Goal: Task Accomplishment & Management: Manage account settings

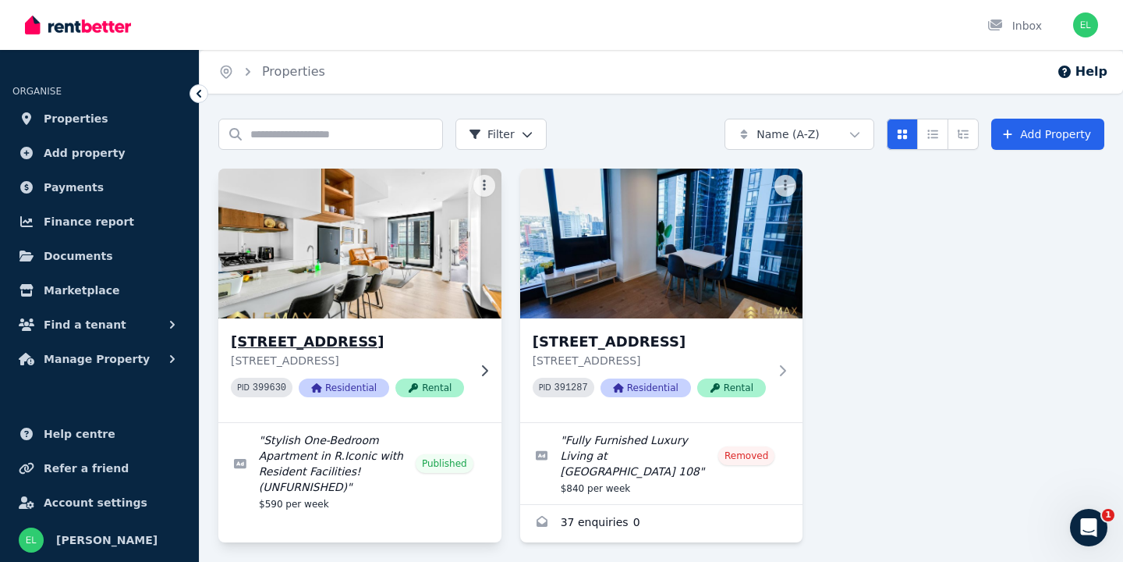
click at [375, 346] on h3 "[STREET_ADDRESS]" at bounding box center [349, 342] width 236 height 22
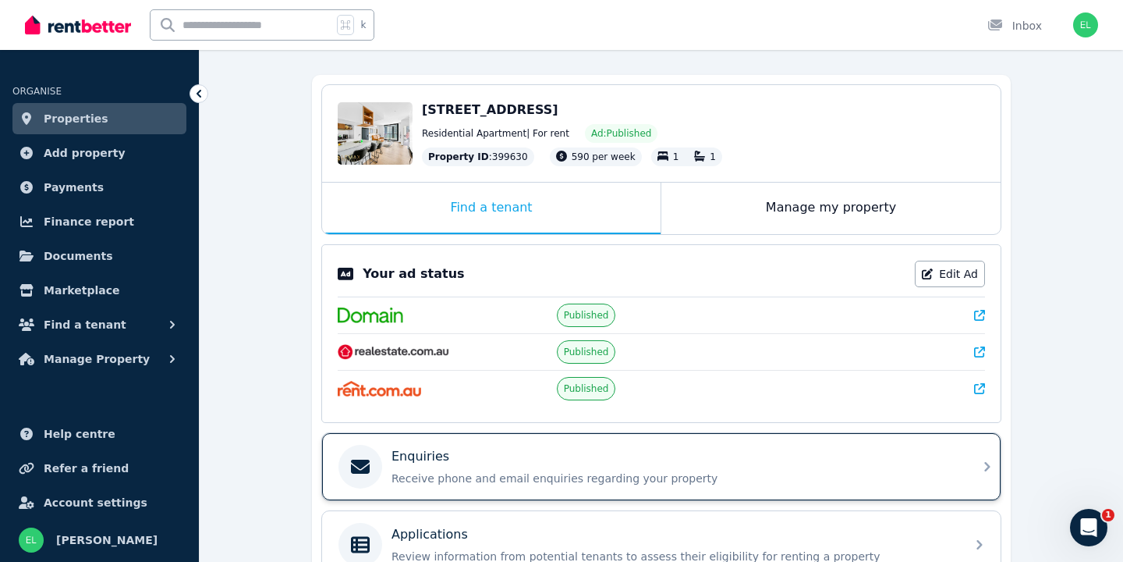
scroll to position [97, 0]
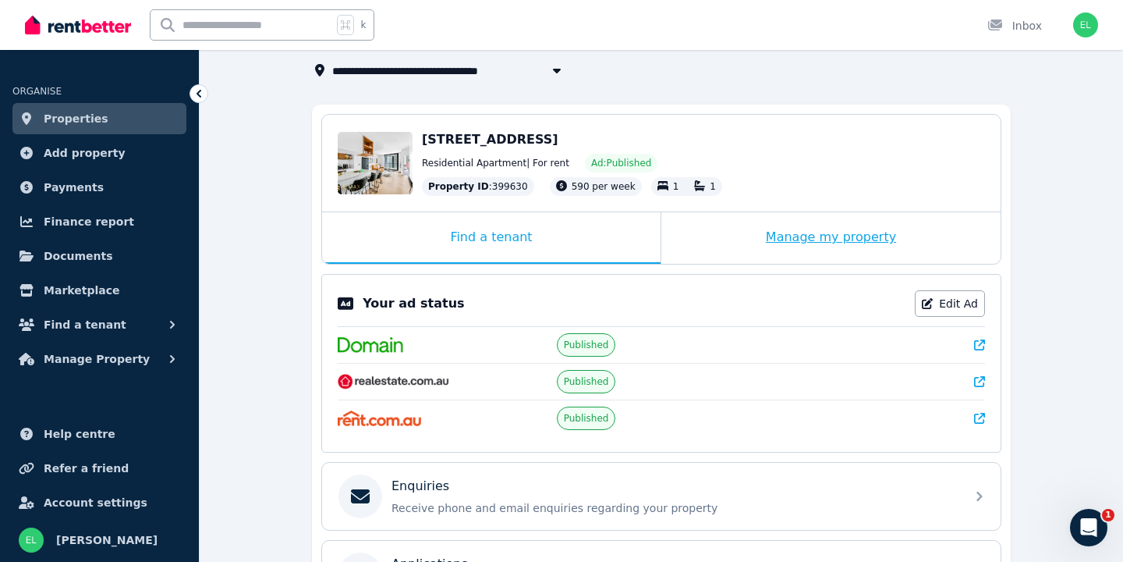
click at [844, 235] on div "Manage my property" at bounding box center [830, 237] width 339 height 51
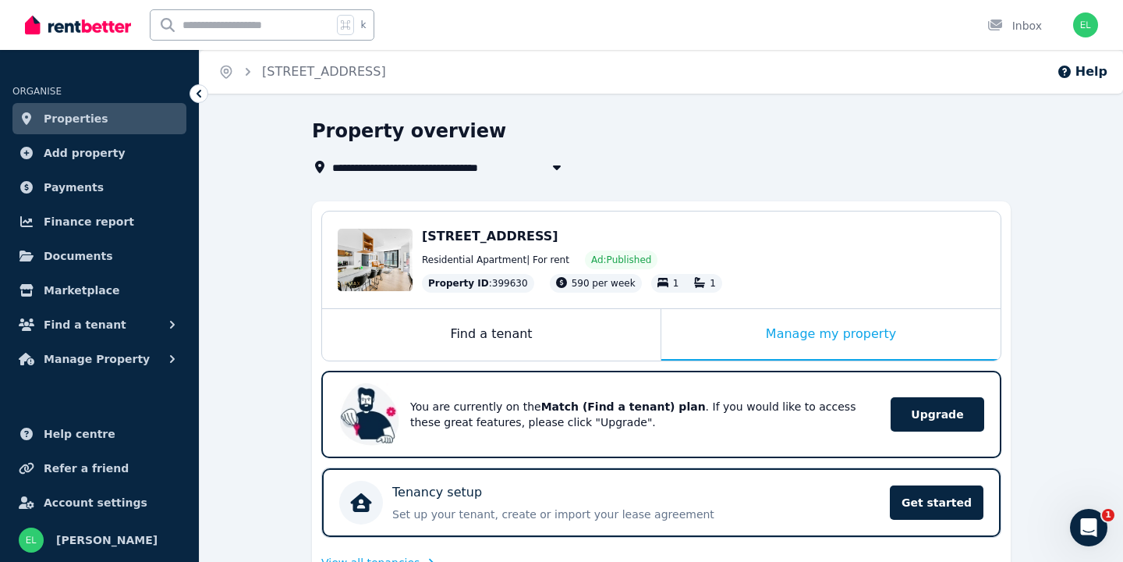
scroll to position [0, 0]
drag, startPoint x: 626, startPoint y: 250, endPoint x: 555, endPoint y: 246, distance: 71.1
click at [626, 250] on div "[STREET_ADDRESS] Residential Apartment | For rent Ad: Published Property ID : 3…" at bounding box center [703, 260] width 563 height 66
drag, startPoint x: 534, startPoint y: 245, endPoint x: 515, endPoint y: 237, distance: 21.0
click at [534, 245] on div "[STREET_ADDRESS]" at bounding box center [703, 236] width 563 height 19
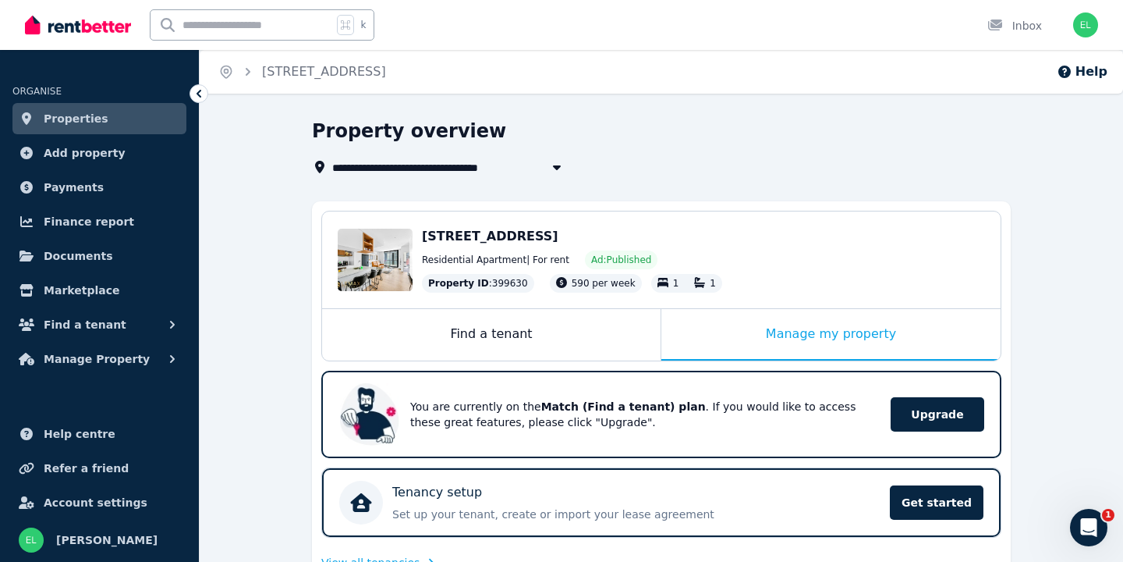
click at [512, 236] on span "[STREET_ADDRESS]" at bounding box center [490, 236] width 136 height 15
click at [803, 336] on div "Manage my property" at bounding box center [830, 334] width 339 height 51
click at [406, 232] on div "Edit" at bounding box center [375, 260] width 75 height 62
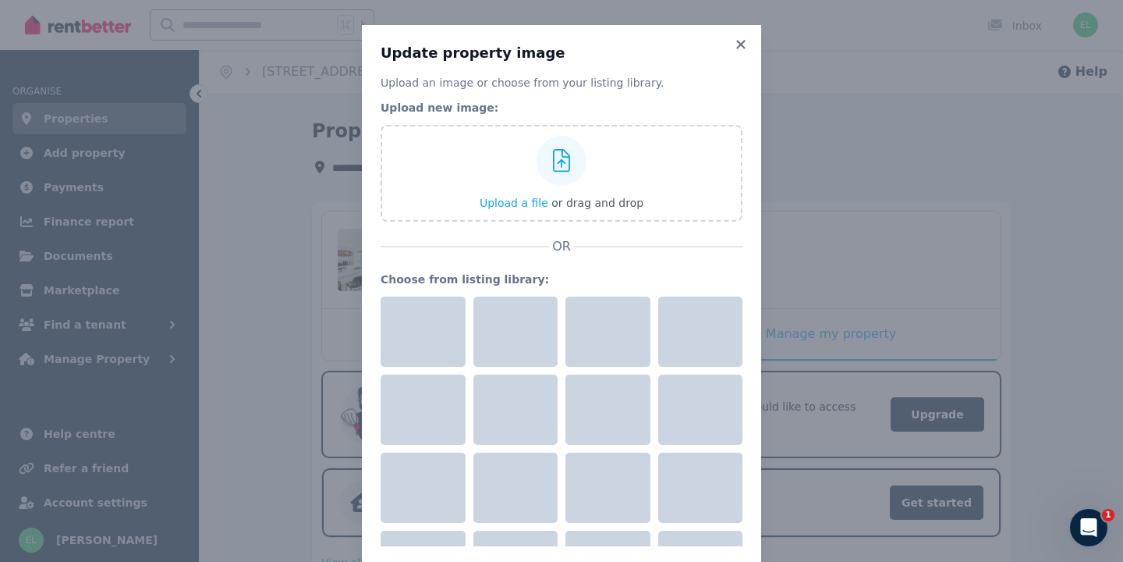
drag, startPoint x: 744, startPoint y: 218, endPoint x: 732, endPoint y: 222, distance: 13.3
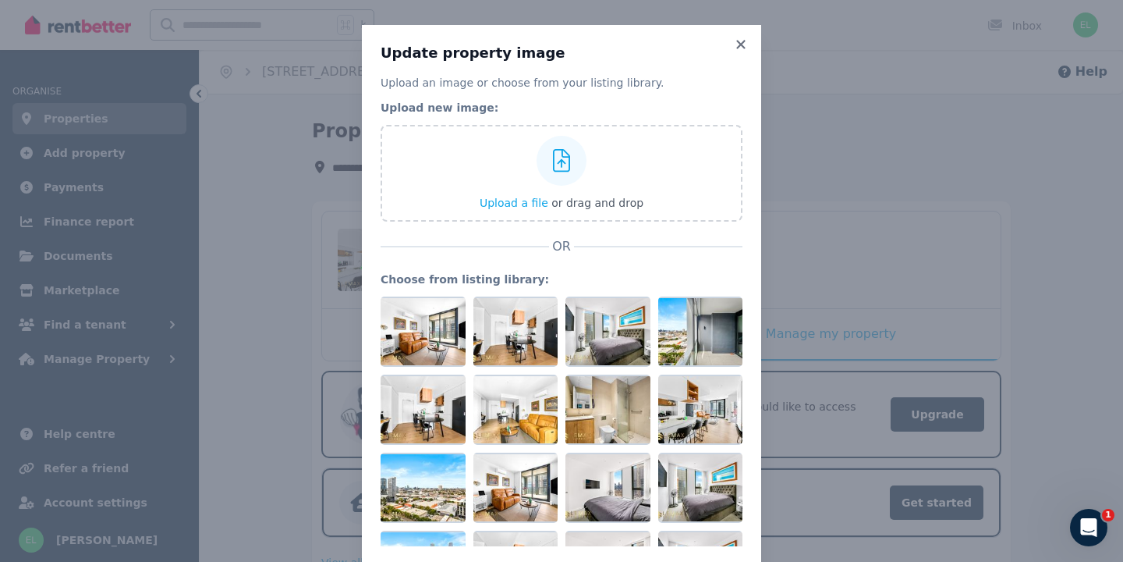
click at [742, 218] on div "Update property image Upload an image or choose from your listing library. Uplo…" at bounding box center [561, 323] width 399 height 597
click at [731, 48] on h3 "Update property image" at bounding box center [562, 53] width 362 height 19
click at [738, 43] on icon at bounding box center [741, 44] width 16 height 14
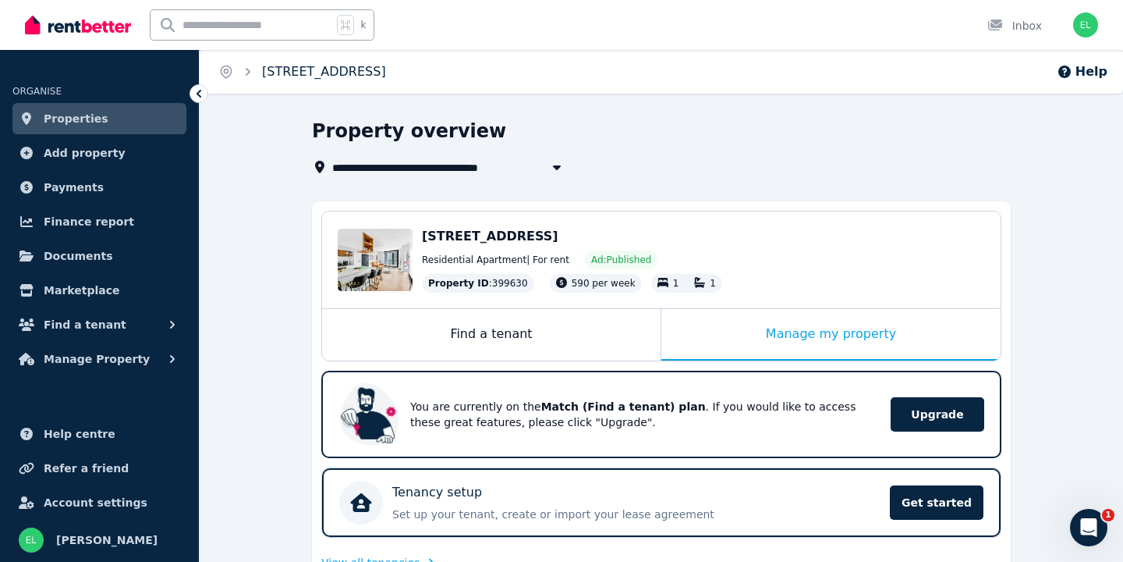
click at [280, 74] on link "[STREET_ADDRESS]" at bounding box center [324, 71] width 124 height 15
click at [59, 112] on span "Properties" at bounding box center [76, 118] width 65 height 19
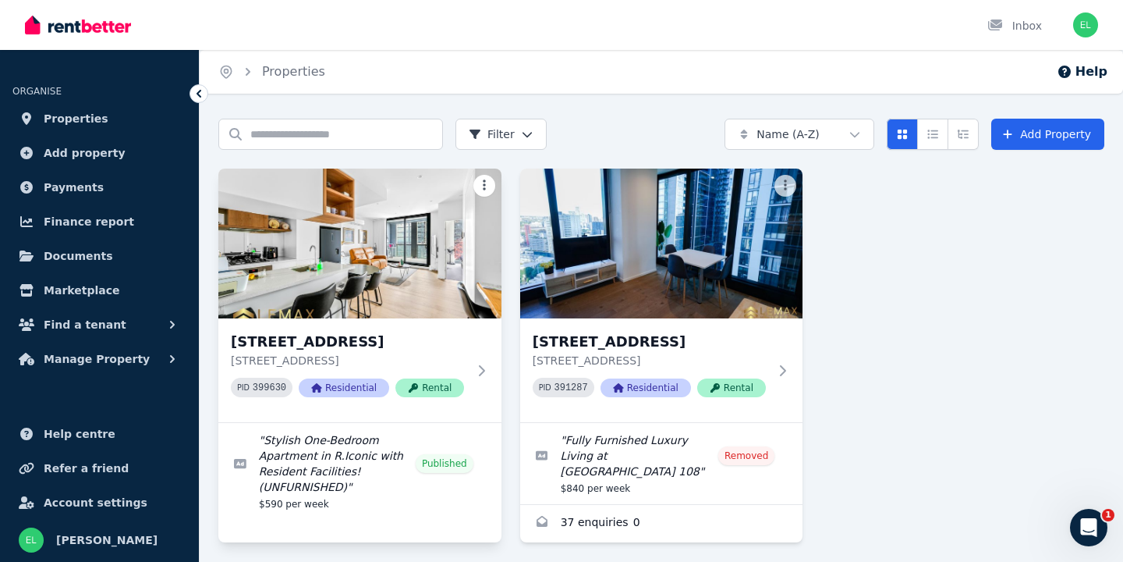
click at [487, 182] on html "Open main menu Inbox Open user menu ORGANISE Properties Add property Payments F…" at bounding box center [561, 281] width 1123 height 562
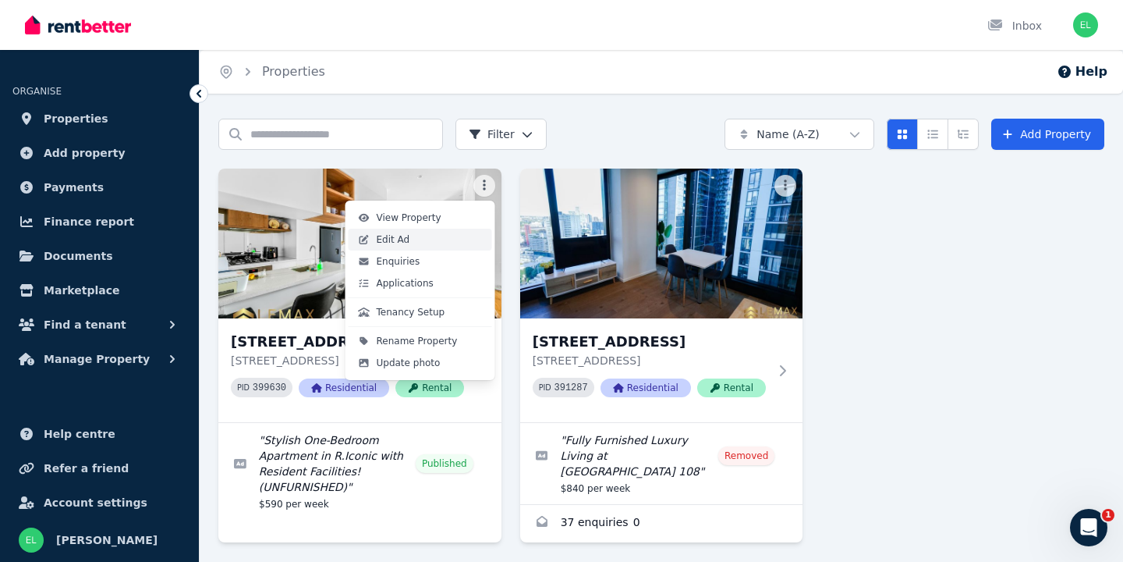
click at [439, 243] on link "Edit Ad" at bounding box center [421, 240] width 144 height 22
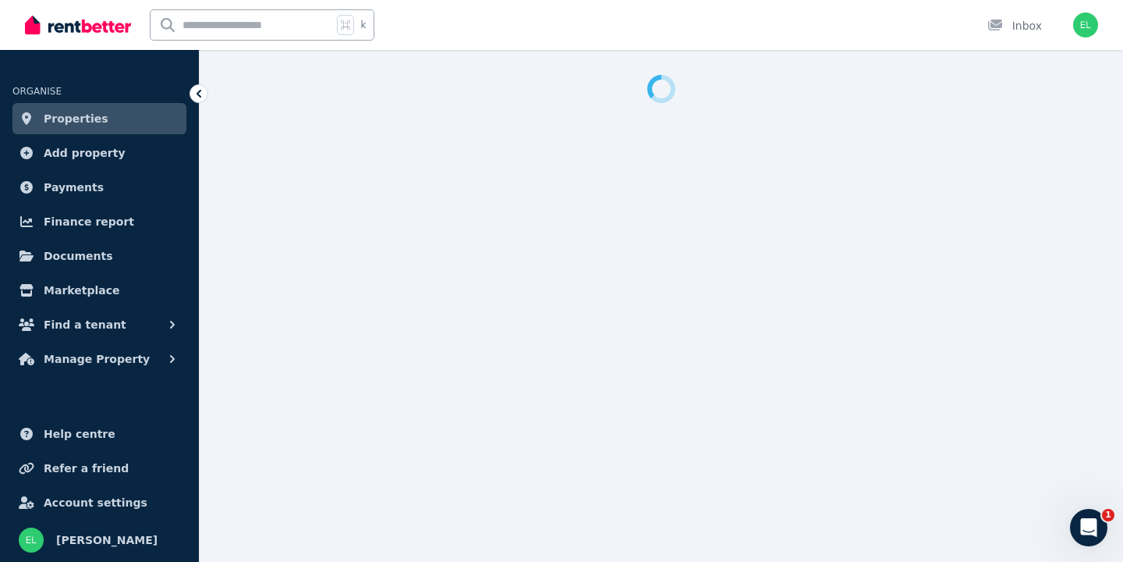
select select "***"
select select "**********"
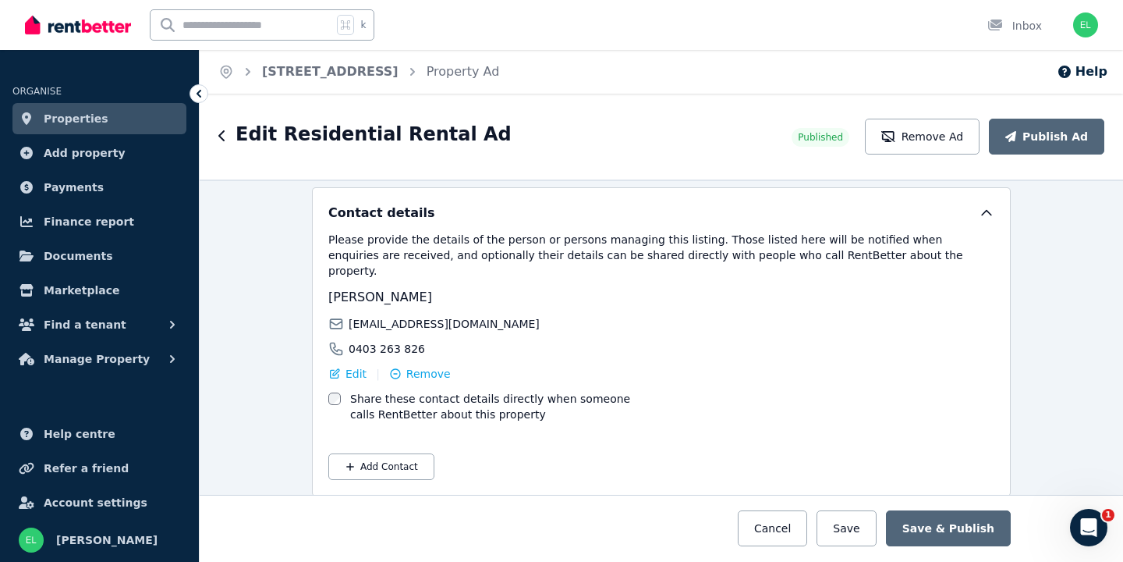
click at [222, 135] on icon "button" at bounding box center [222, 135] width 8 height 12
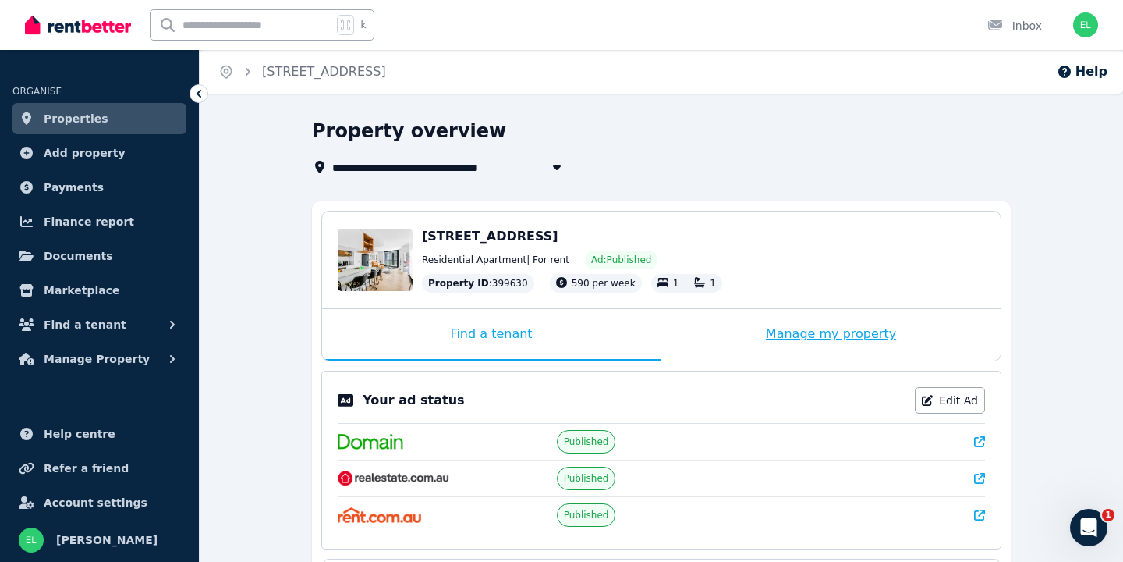
click at [811, 323] on div "Manage my property" at bounding box center [830, 334] width 339 height 51
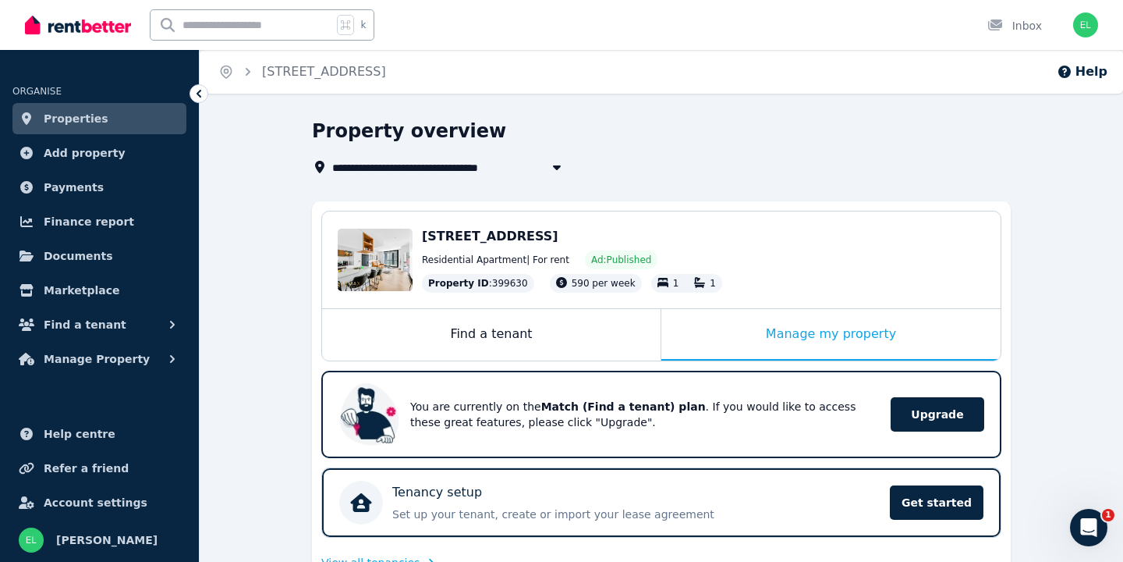
click at [105, 133] on link "Properties" at bounding box center [99, 118] width 174 height 31
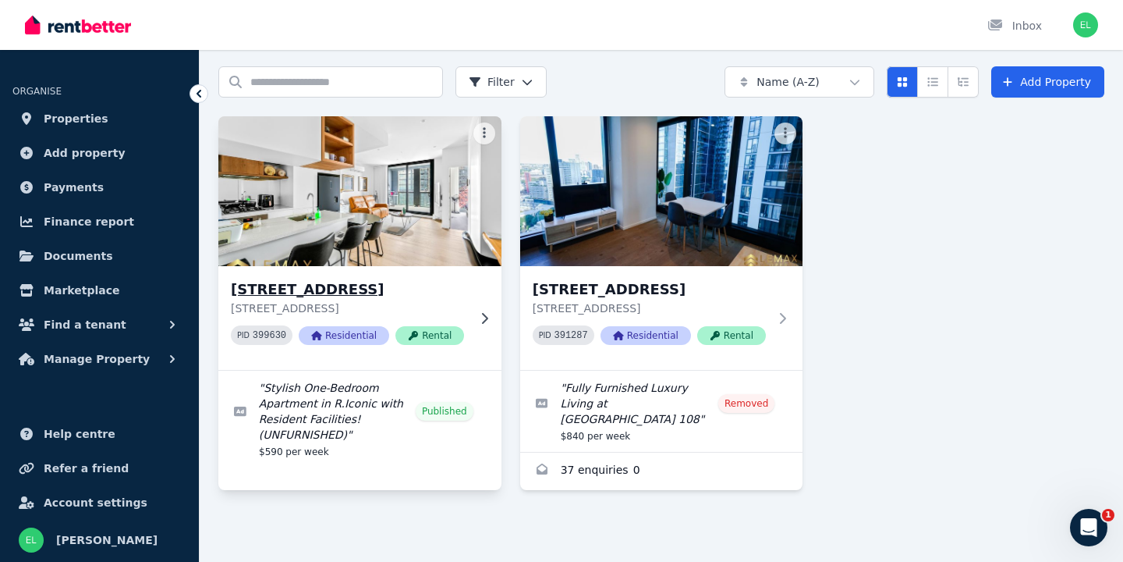
scroll to position [67, 0]
click at [467, 303] on div "[STREET_ADDRESS] [STREET_ADDRESS] PID 399630 Residential Rental" at bounding box center [359, 318] width 283 height 104
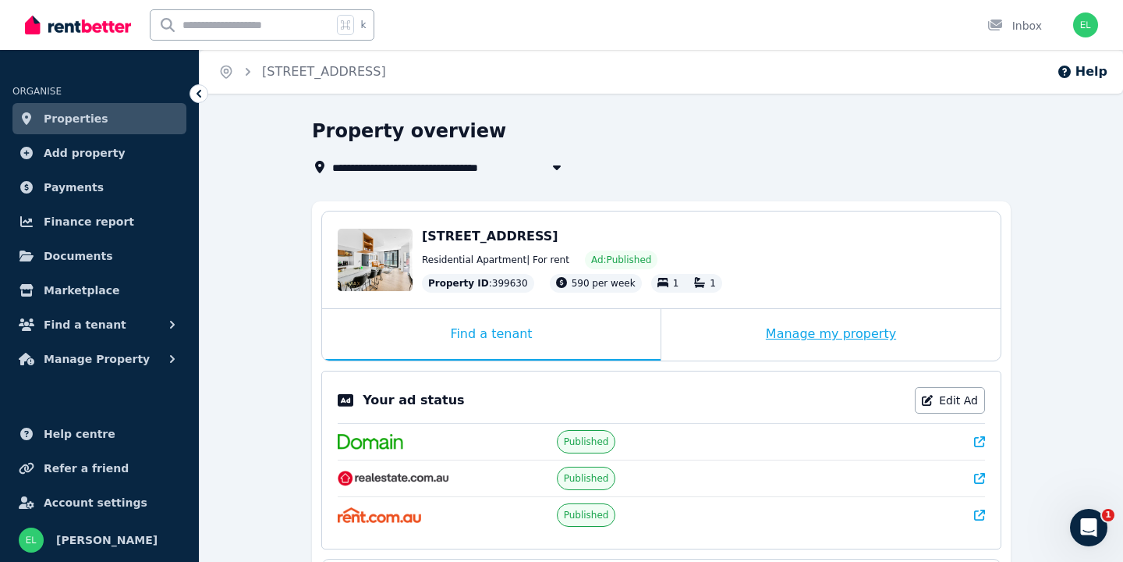
click at [733, 339] on div "Manage my property" at bounding box center [830, 334] width 339 height 51
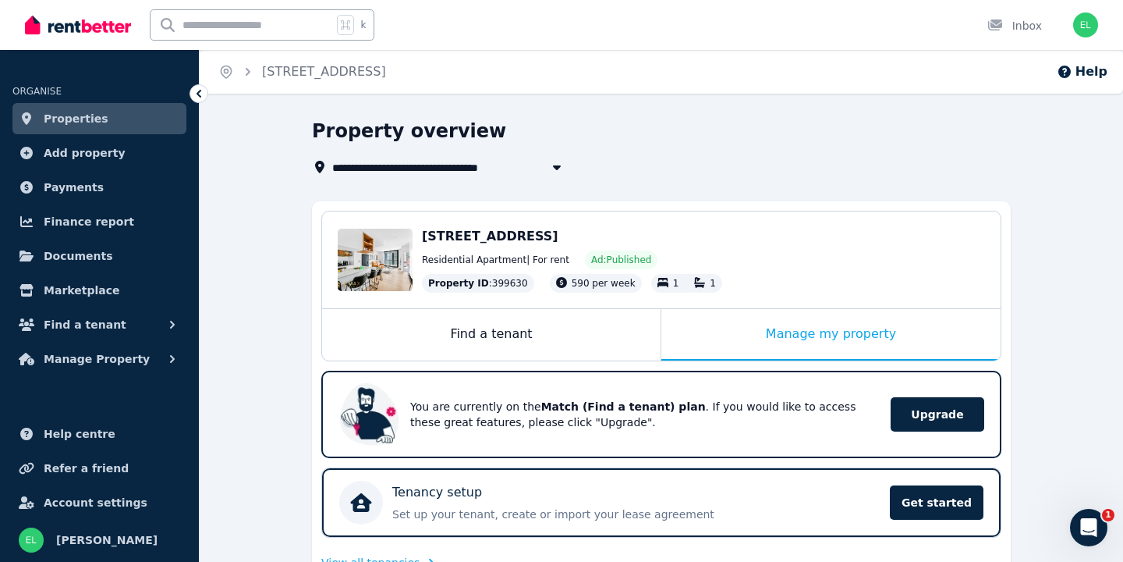
click at [558, 232] on span "[STREET_ADDRESS]" at bounding box center [490, 236] width 136 height 15
click at [547, 171] on button "button" at bounding box center [557, 167] width 28 height 19
type input "**********"
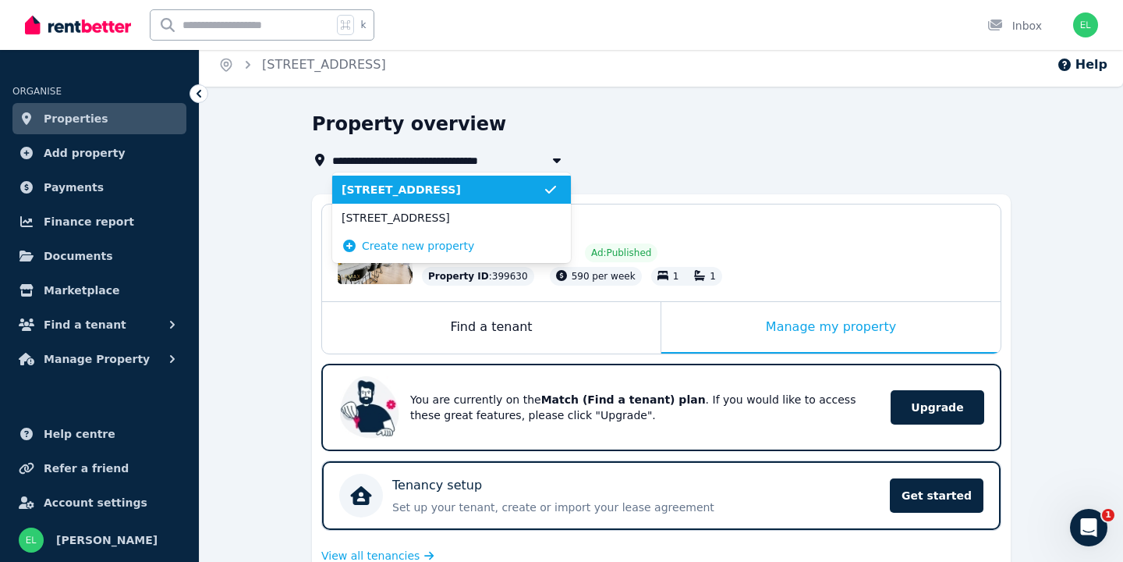
scroll to position [7, 0]
click at [742, 236] on div "[STREET_ADDRESS]" at bounding box center [703, 229] width 563 height 19
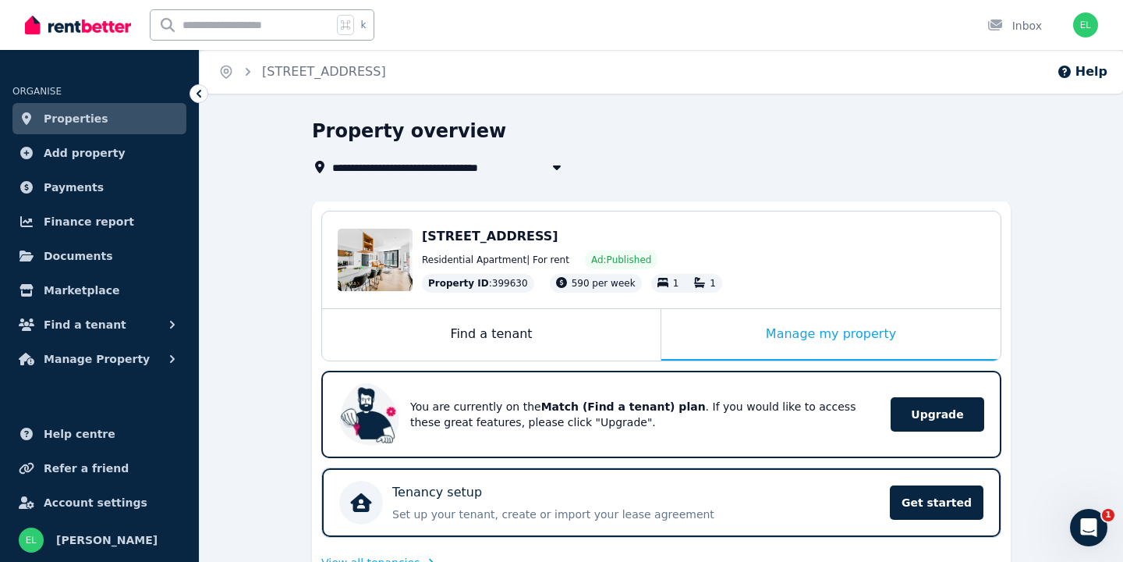
drag, startPoint x: 622, startPoint y: 234, endPoint x: 426, endPoint y: 147, distance: 214.8
click at [558, 233] on span "[STREET_ADDRESS]" at bounding box center [490, 236] width 136 height 15
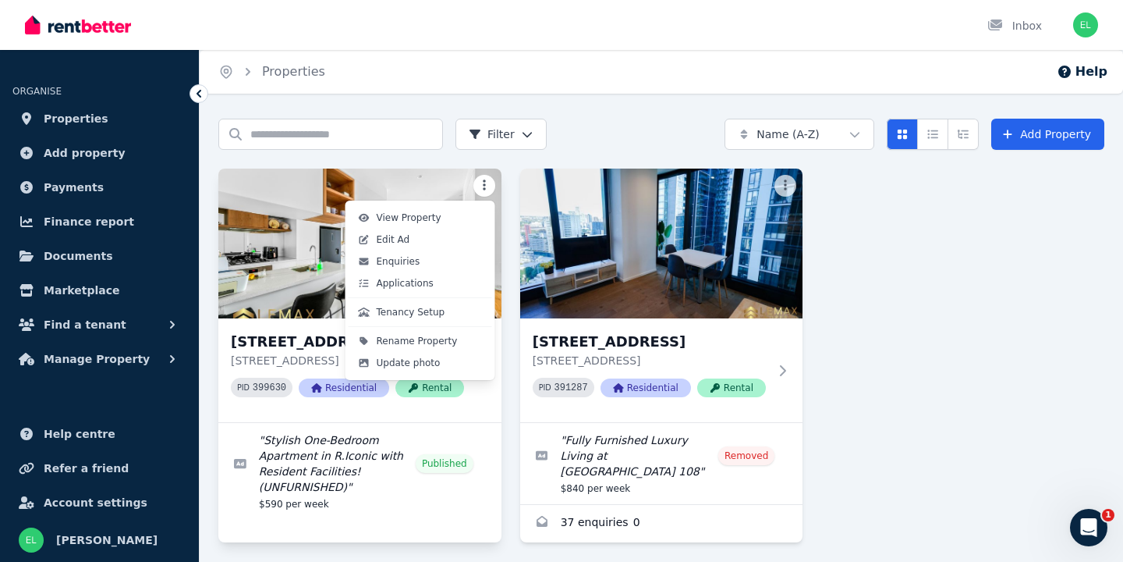
click at [488, 194] on html "Open main menu Inbox Open user menu ORGANISE Properties Add property Payments F…" at bounding box center [561, 281] width 1123 height 562
click at [448, 240] on link "Edit Ad" at bounding box center [421, 240] width 144 height 22
select select "***"
select select "**********"
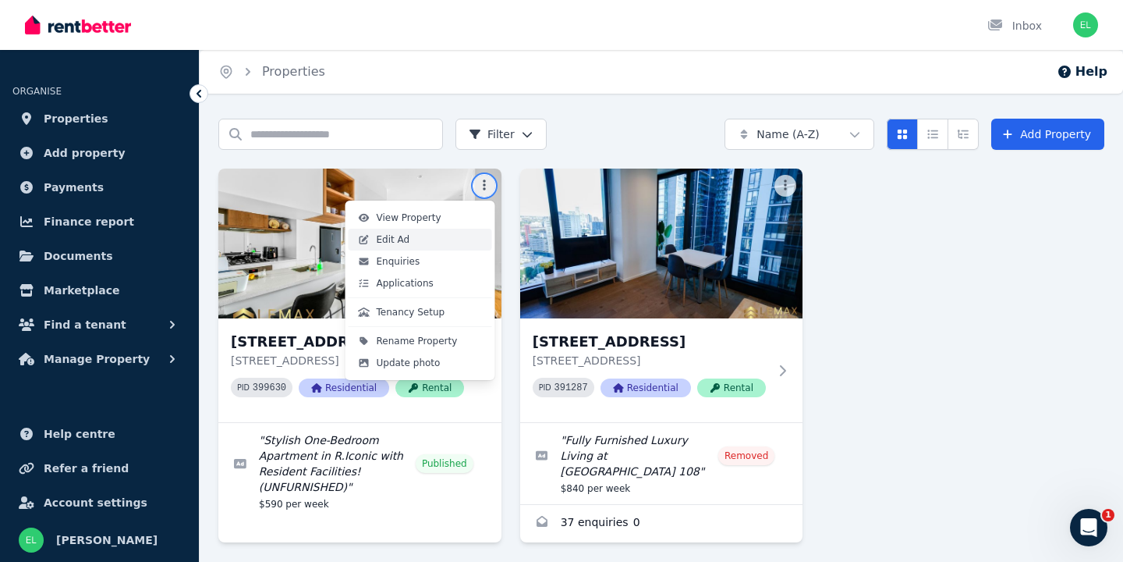
select select "**********"
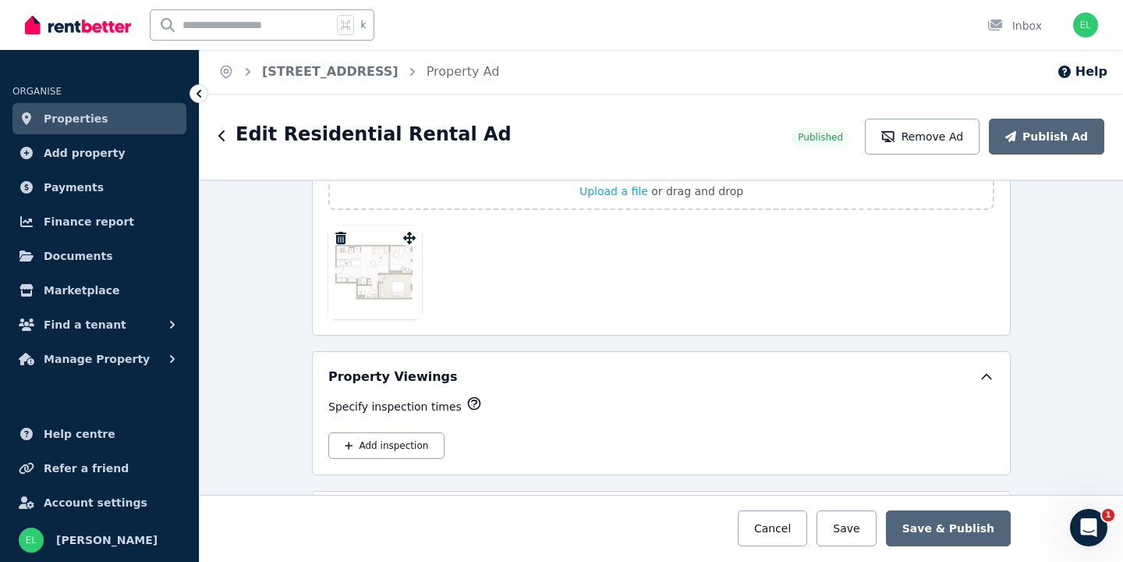
scroll to position [2568, 0]
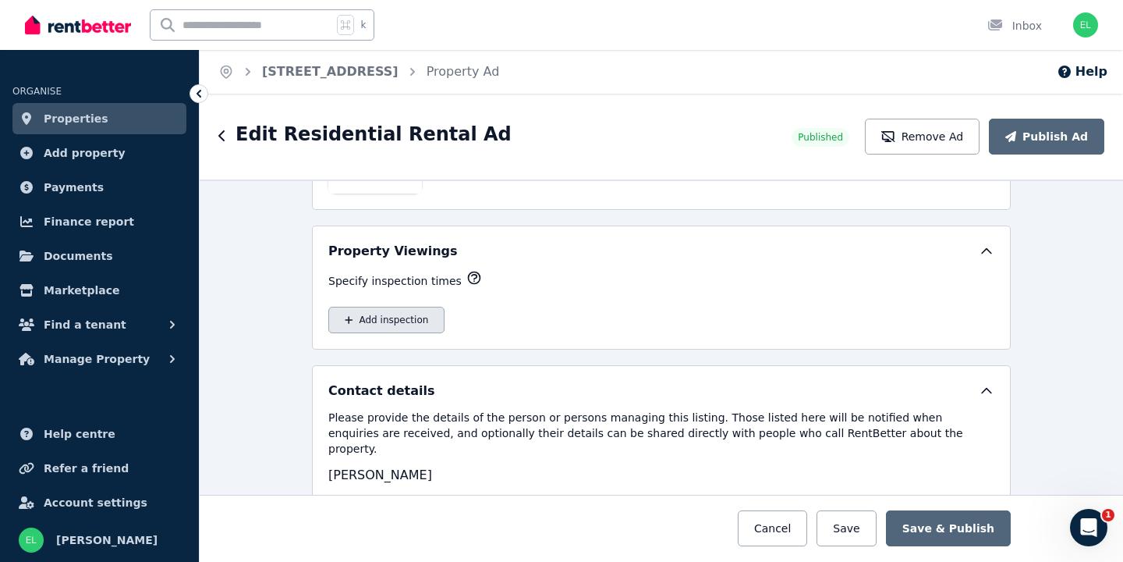
click at [413, 324] on button "Add inspection" at bounding box center [386, 319] width 116 height 27
select select "**"
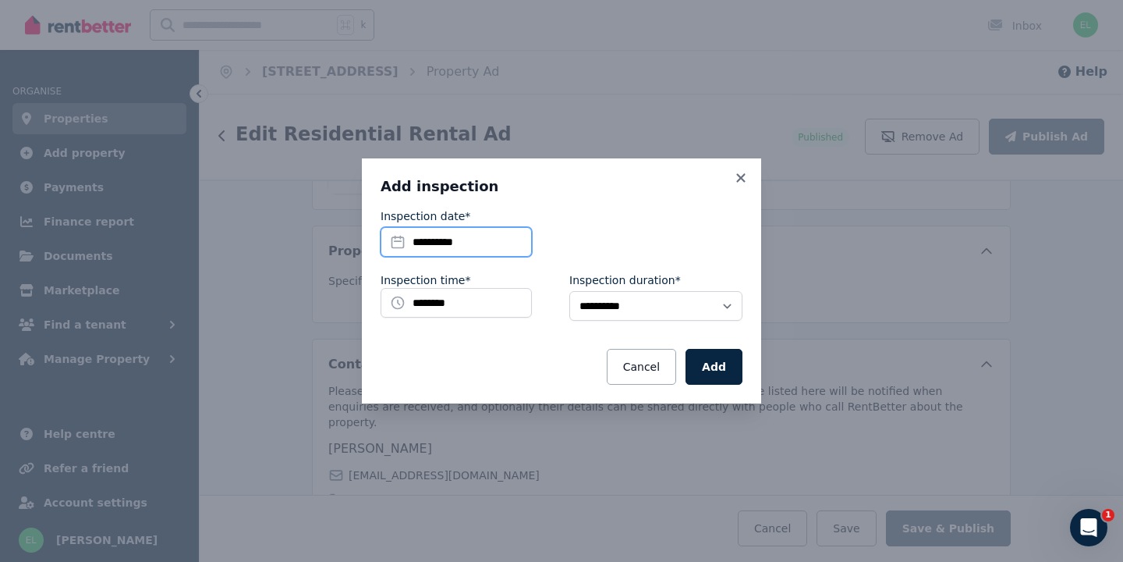
click at [501, 243] on input "**********" at bounding box center [456, 242] width 151 height 30
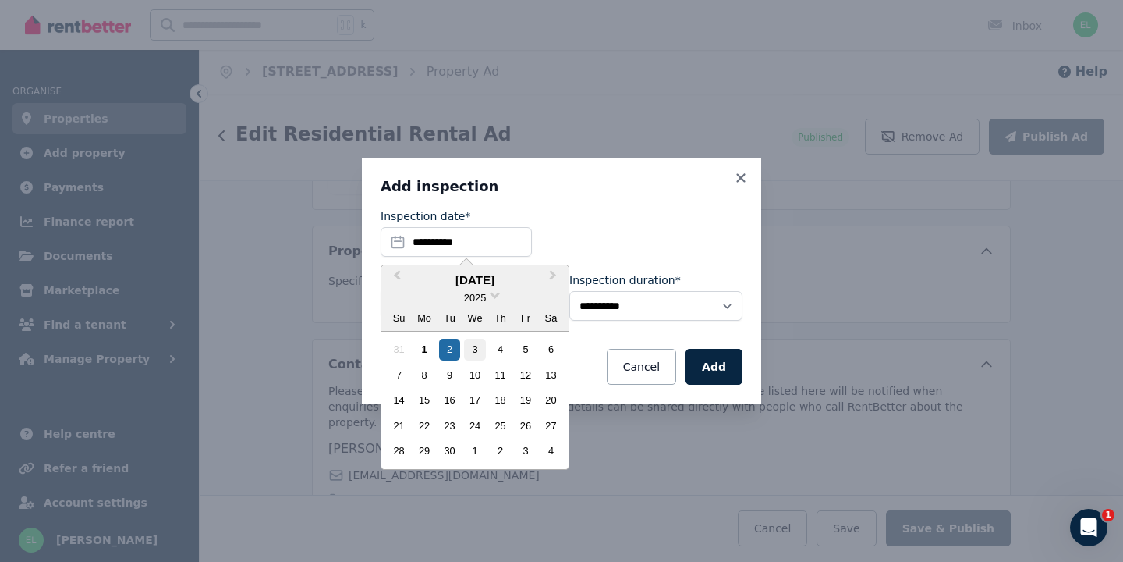
click at [475, 347] on div "3" at bounding box center [474, 348] width 21 height 21
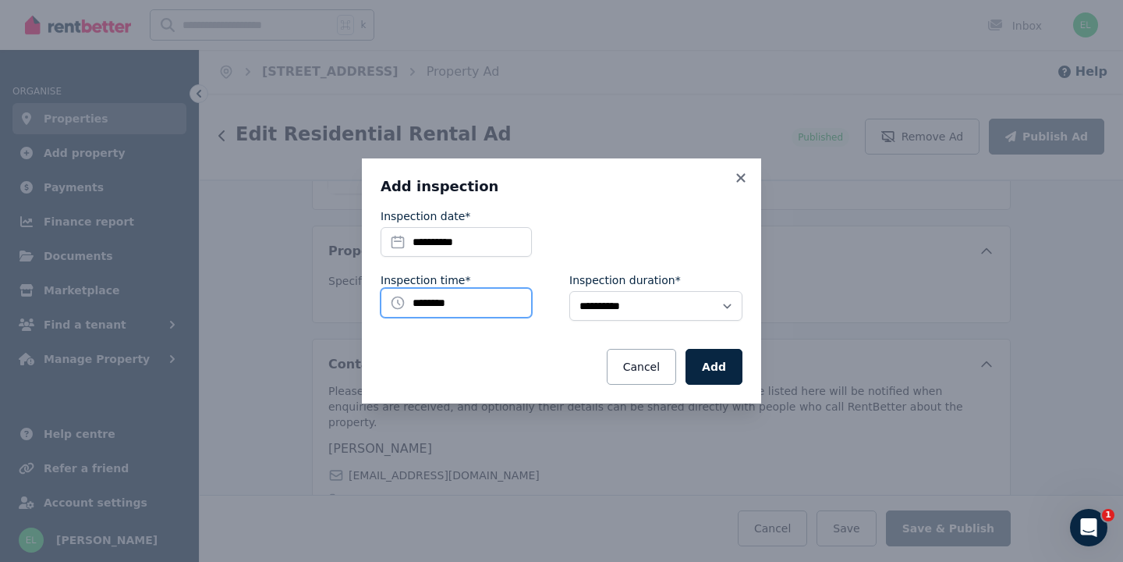
click at [478, 303] on input "********" at bounding box center [456, 303] width 151 height 30
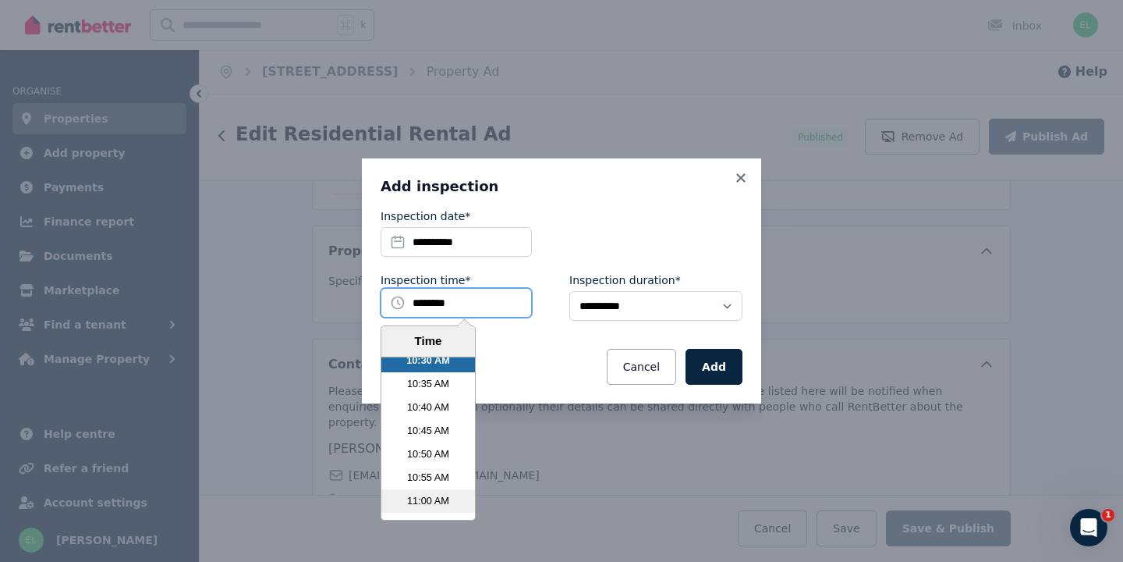
scroll to position [2962, 0]
click at [448, 493] on li "11:00 AM" at bounding box center [428, 495] width 94 height 23
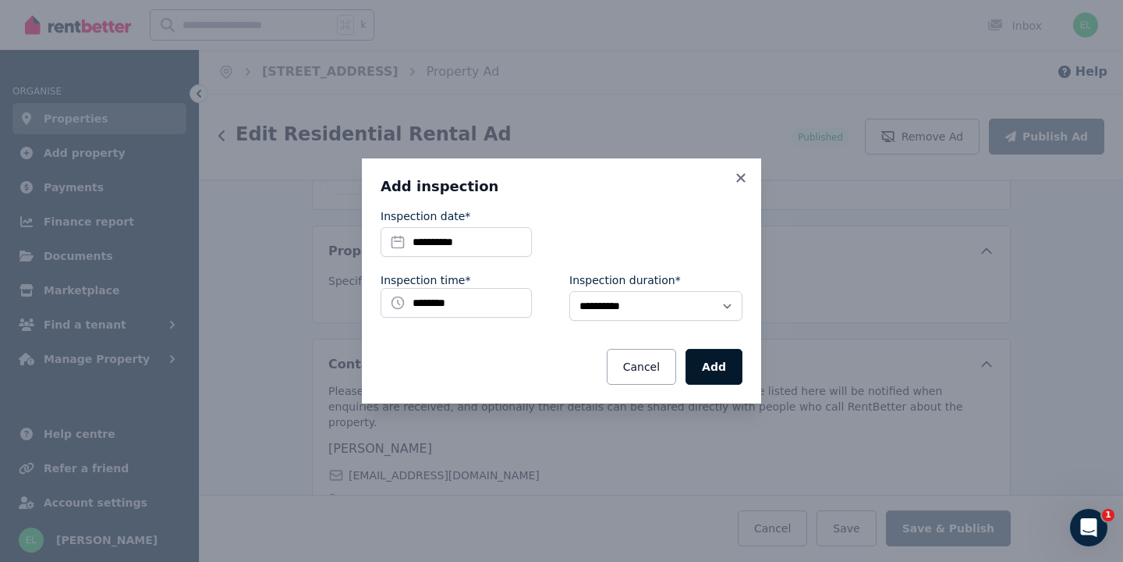
click at [715, 365] on button "Add" at bounding box center [714, 367] width 57 height 36
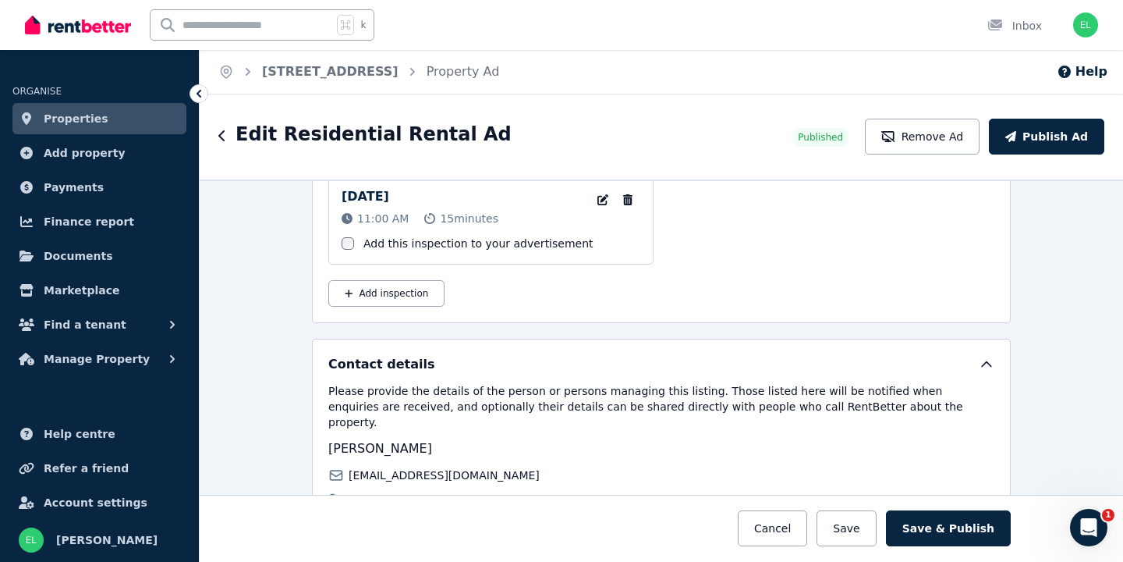
scroll to position [2700, 0]
click at [1036, 146] on button "Publish Ad" at bounding box center [1046, 137] width 115 height 36
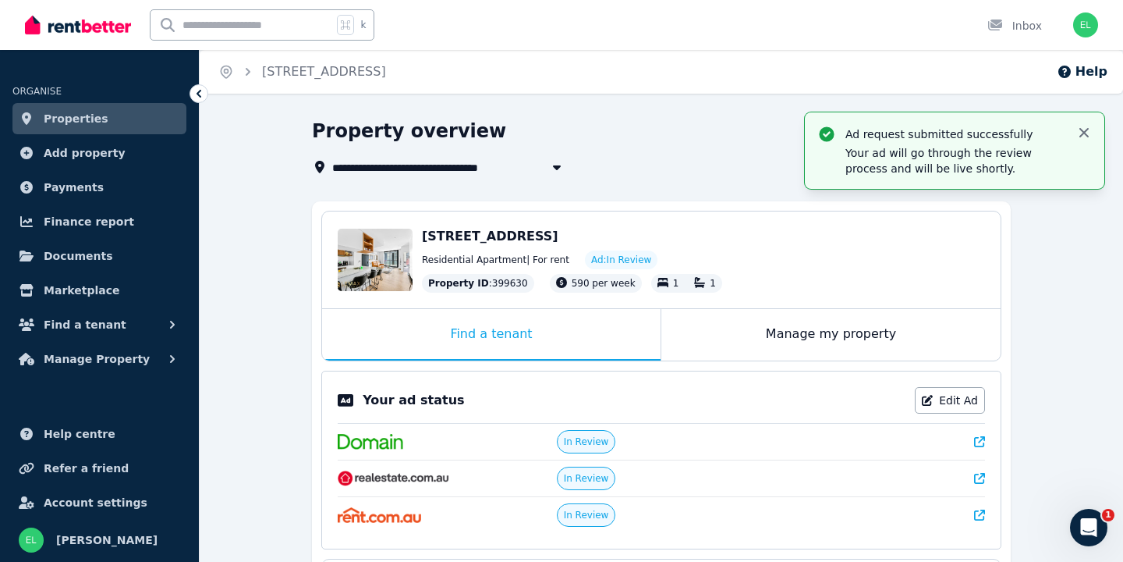
click at [1086, 131] on icon "button" at bounding box center [1083, 132] width 9 height 9
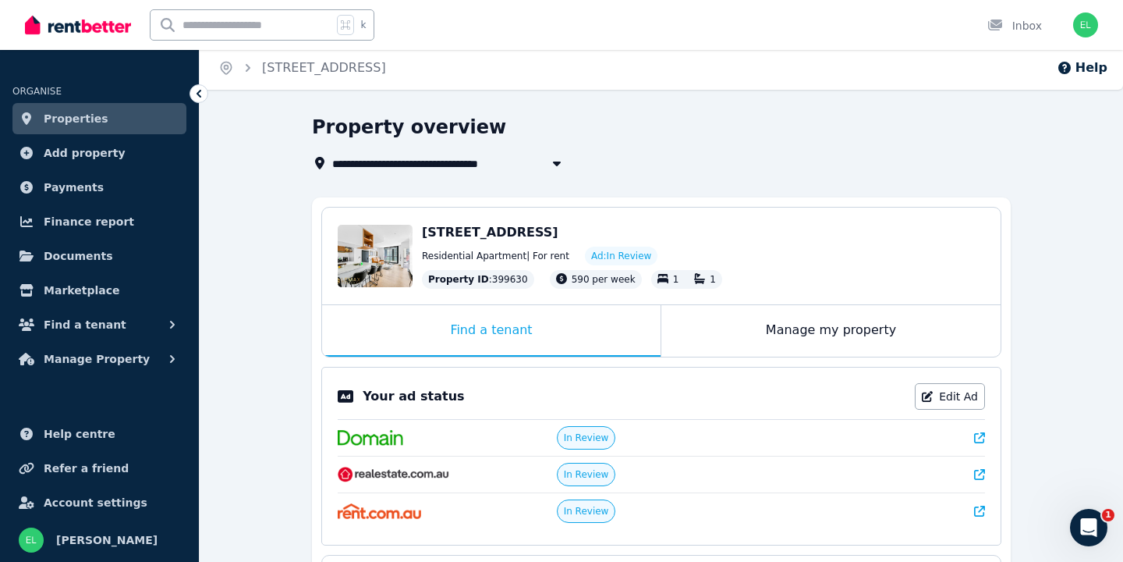
click at [69, 28] on img at bounding box center [78, 24] width 106 height 23
